Goal: Transaction & Acquisition: Purchase product/service

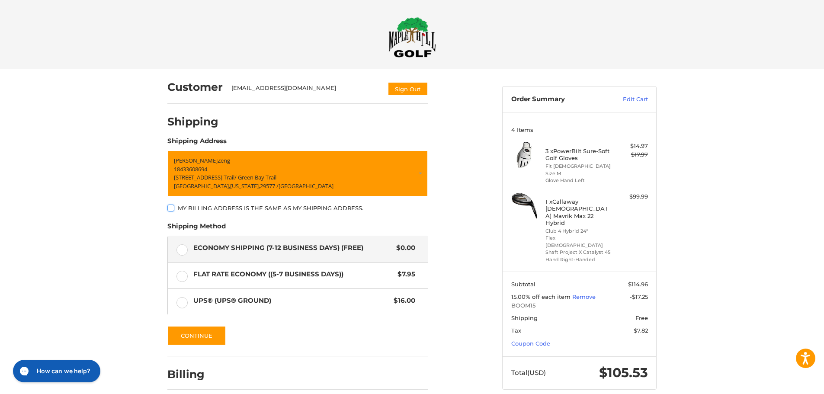
scroll to position [36, 0]
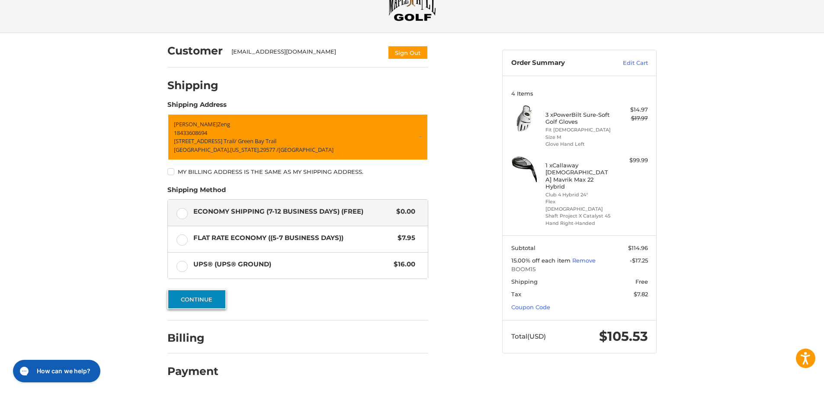
click at [210, 299] on button "Continue" at bounding box center [196, 299] width 59 height 20
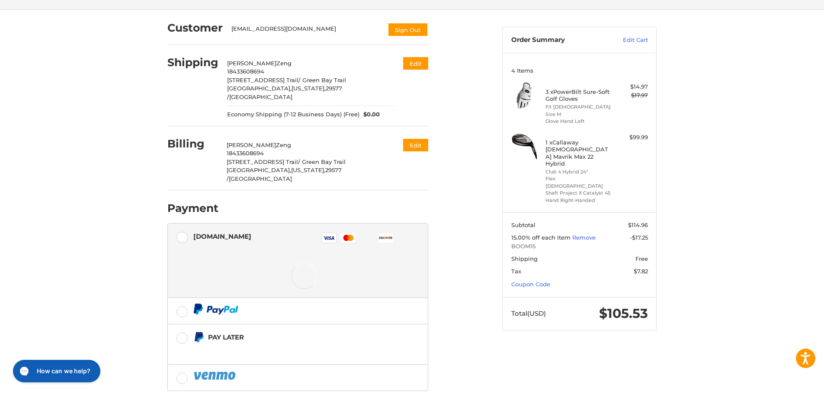
scroll to position [93, 0]
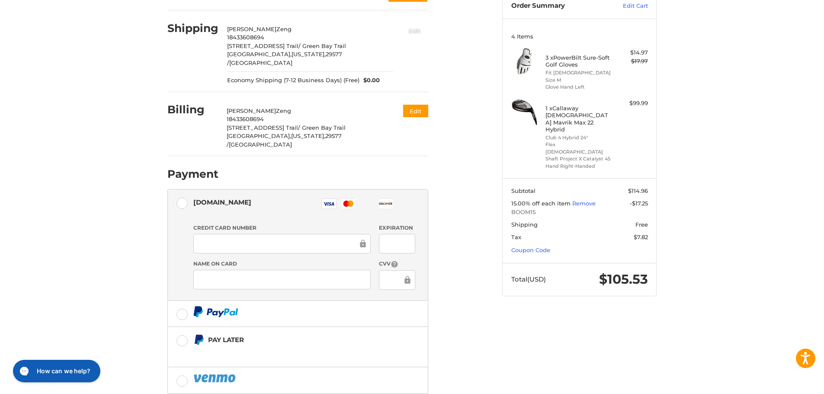
click at [415, 31] on button "Edit" at bounding box center [414, 30] width 27 height 14
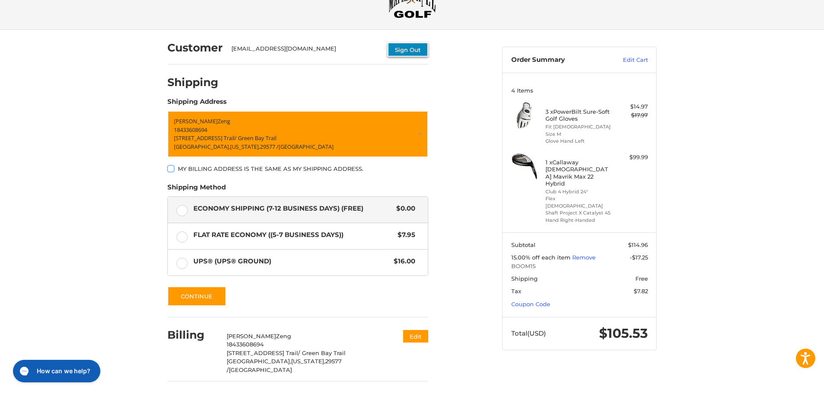
scroll to position [59, 0]
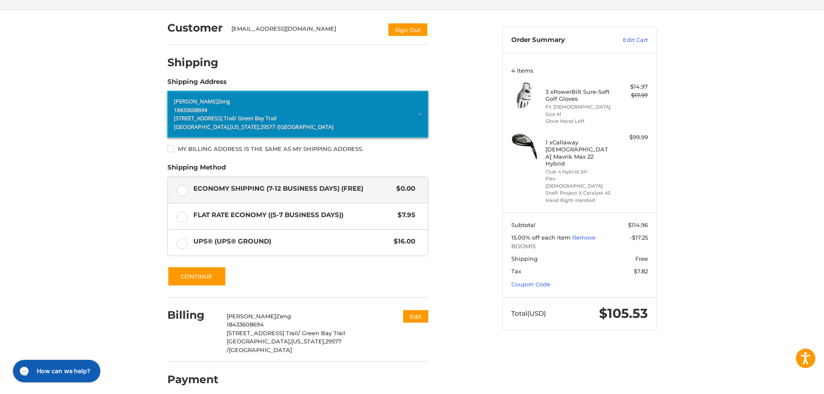
click at [271, 117] on span "/ Green Bay Trail" at bounding box center [255, 118] width 42 height 8
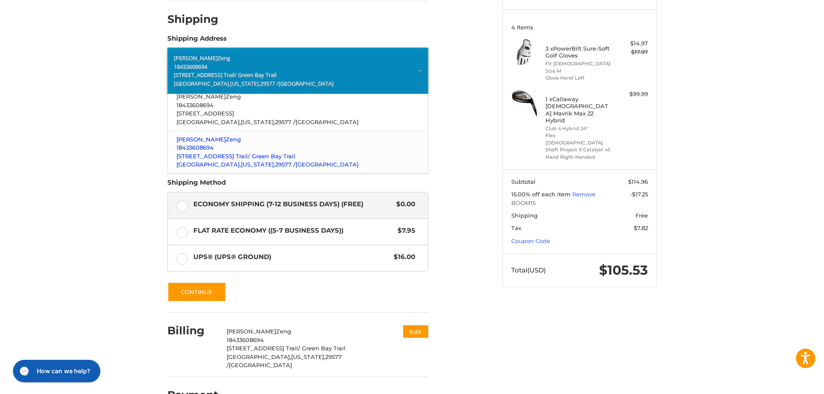
scroll to position [0, 0]
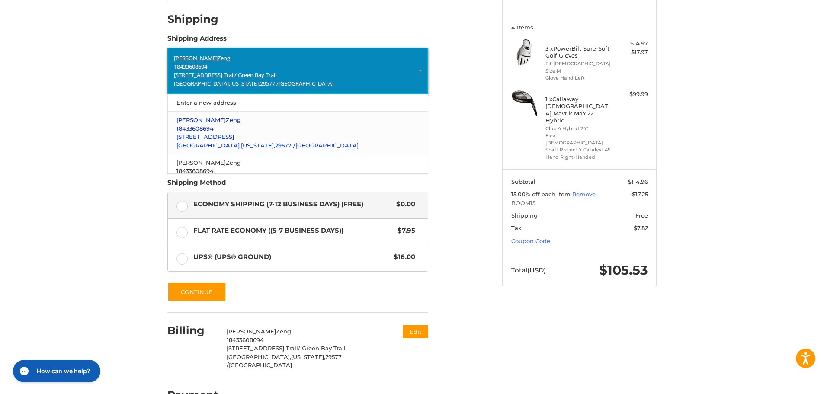
click at [252, 138] on p "[STREET_ADDRESS]" at bounding box center [297, 137] width 243 height 9
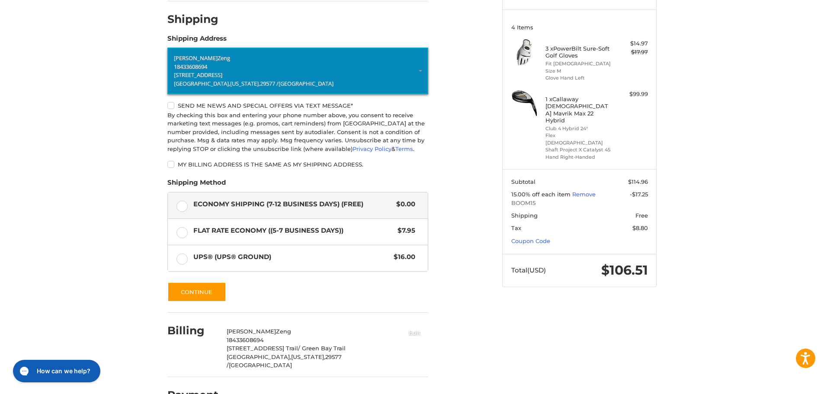
click at [412, 329] on button "Edit" at bounding box center [414, 332] width 27 height 14
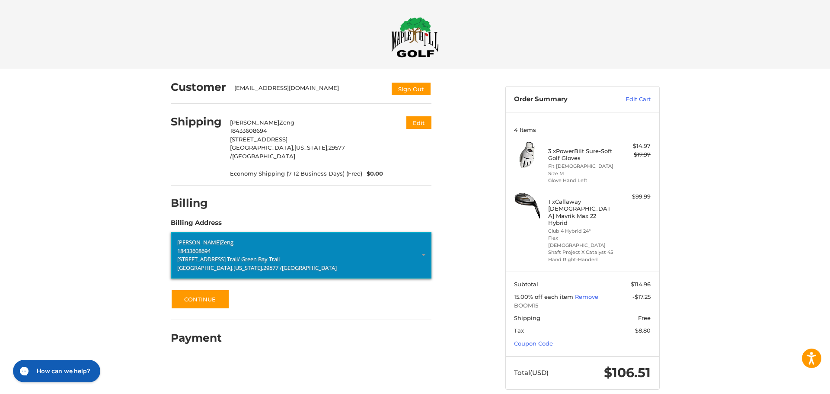
click at [238, 255] on span "[STREET_ADDRESS] Trail" at bounding box center [207, 259] width 61 height 8
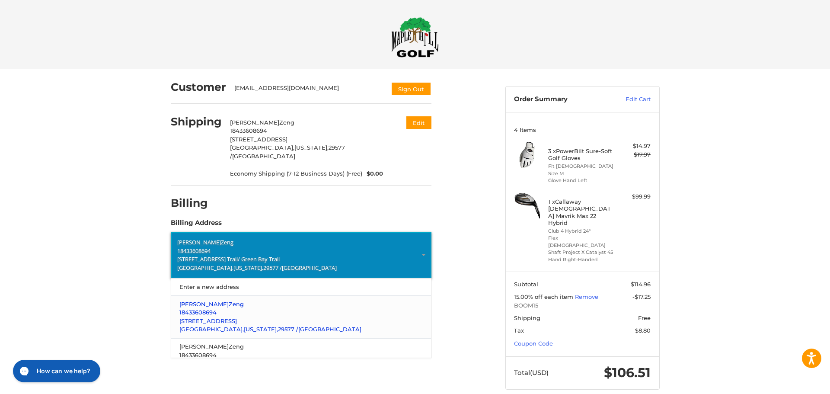
click at [246, 308] on p "18433608694" at bounding box center [300, 312] width 243 height 9
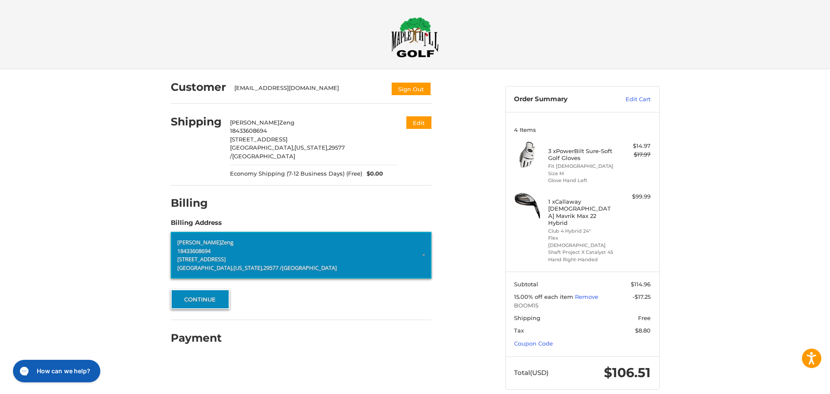
click at [208, 291] on button "Continue" at bounding box center [200, 299] width 59 height 20
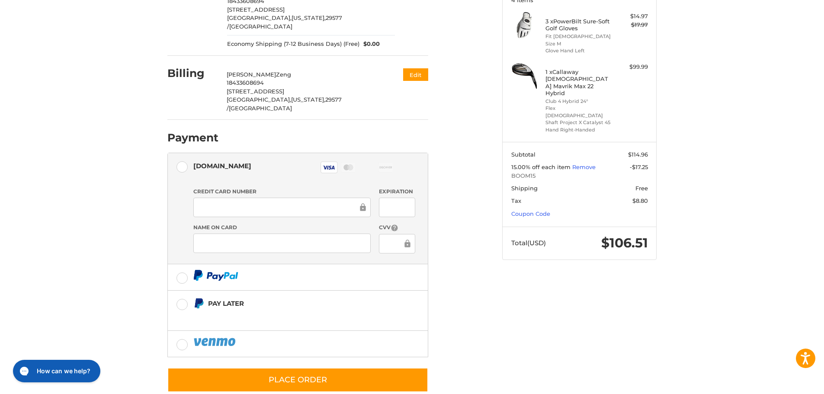
scroll to position [130, 0]
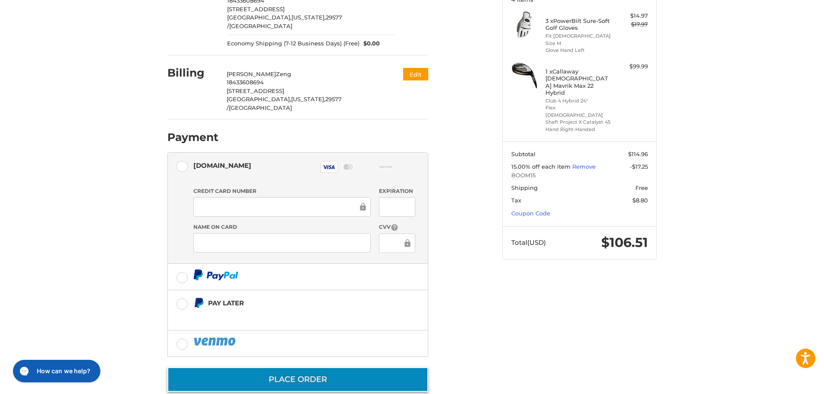
click at [347, 367] on button "Place Order" at bounding box center [297, 379] width 261 height 25
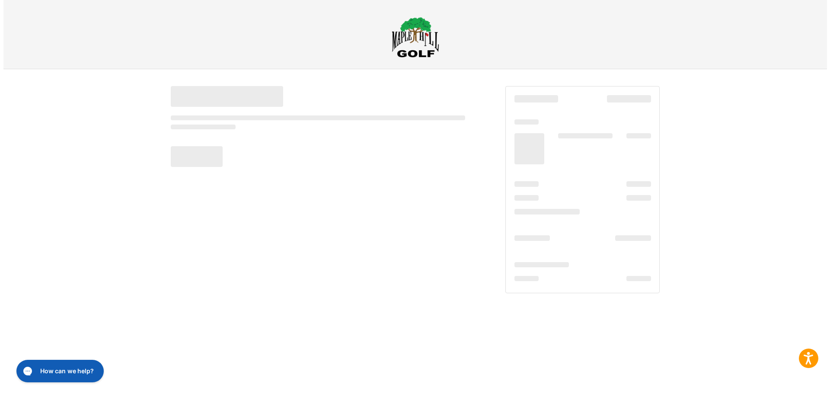
scroll to position [0, 0]
